Goal: Communication & Community: Answer question/provide support

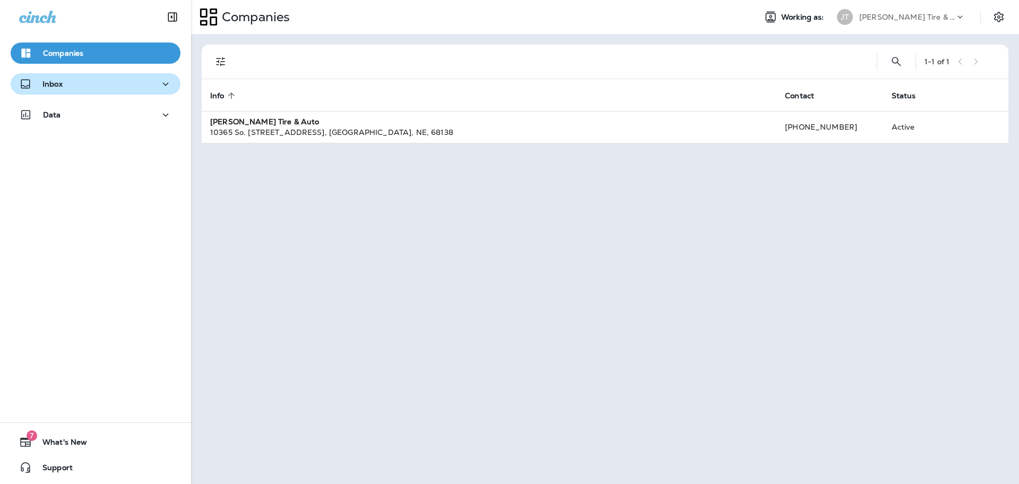
click at [109, 80] on div "Inbox" at bounding box center [95, 83] width 153 height 13
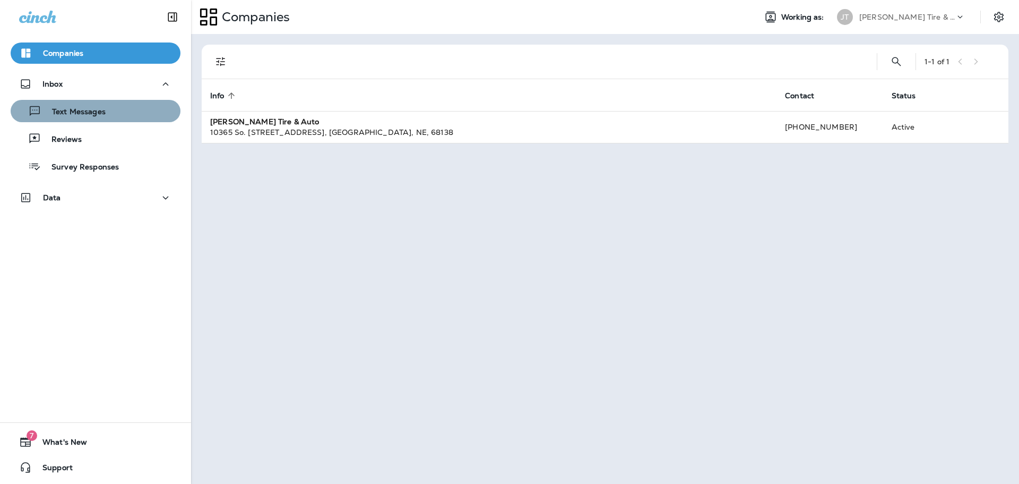
click at [115, 112] on div "Text Messages" at bounding box center [95, 111] width 161 height 16
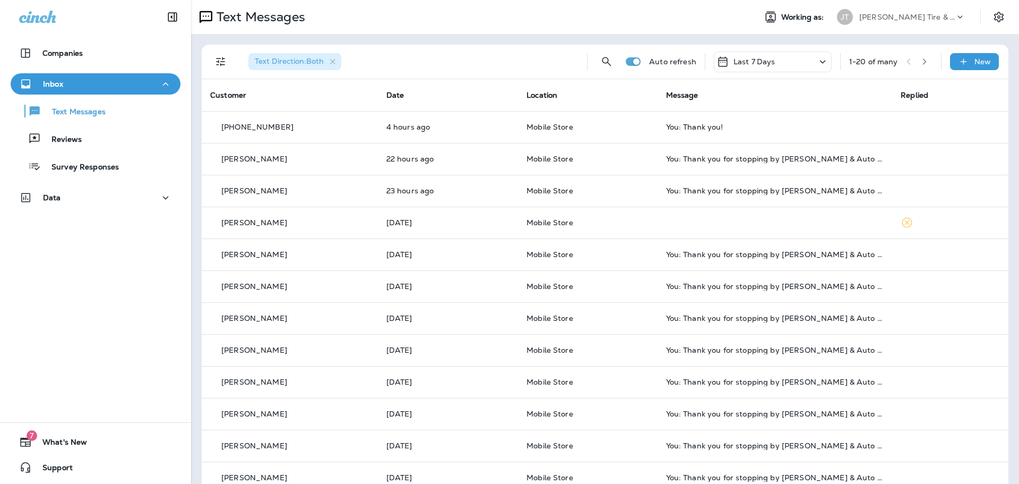
click at [294, 61] on span "Text Direction : Both" at bounding box center [289, 61] width 69 height 10
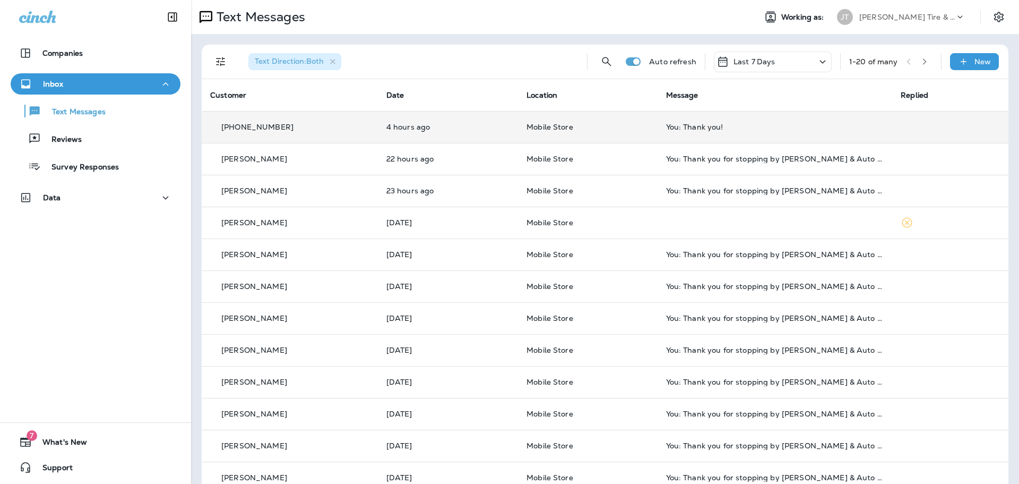
click at [475, 134] on td "4 hours ago" at bounding box center [448, 127] width 140 height 32
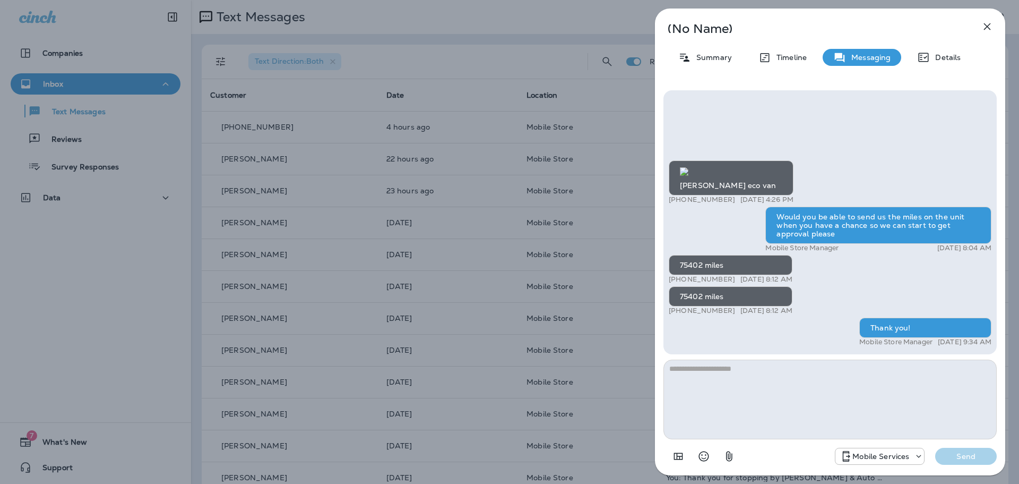
scroll to position [-159, 0]
click at [987, 30] on icon "button" at bounding box center [987, 26] width 13 height 13
